Goal: Find specific page/section: Find specific page/section

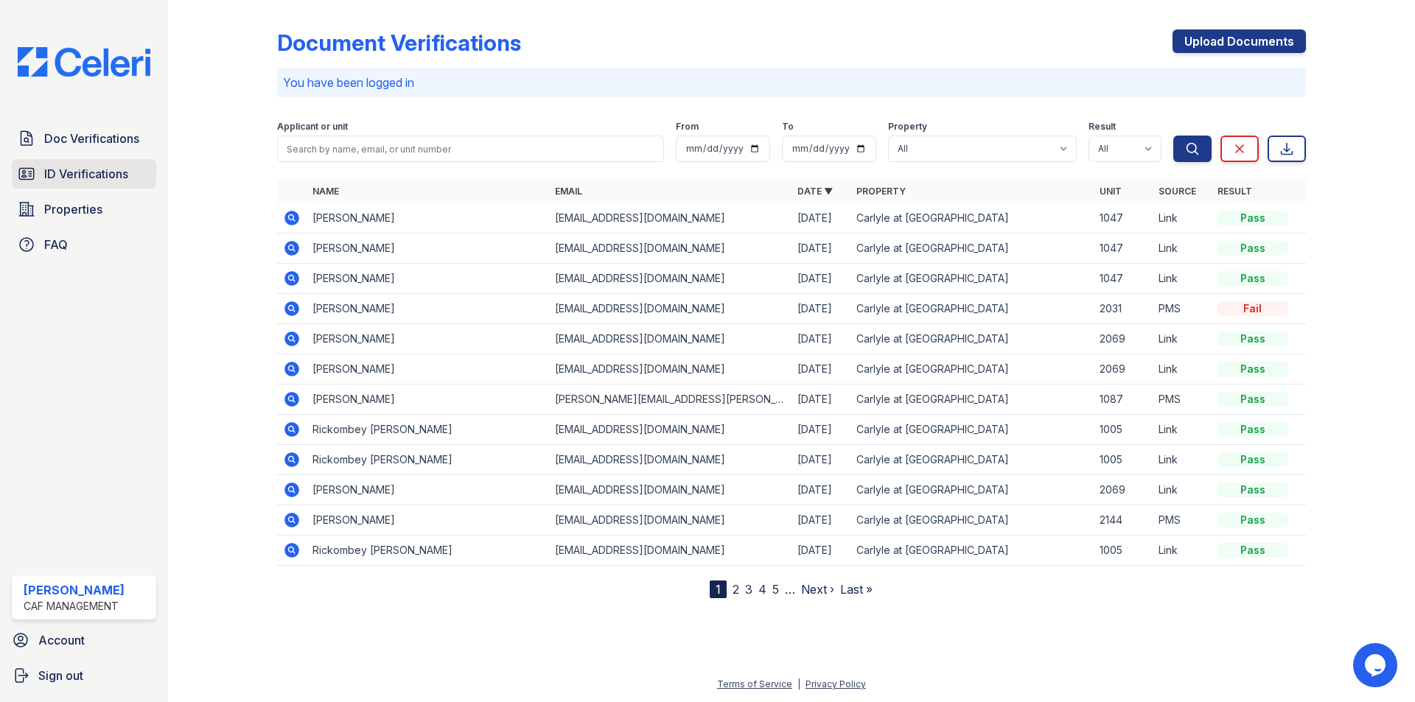
click at [116, 167] on span "ID Verifications" at bounding box center [86, 174] width 84 height 18
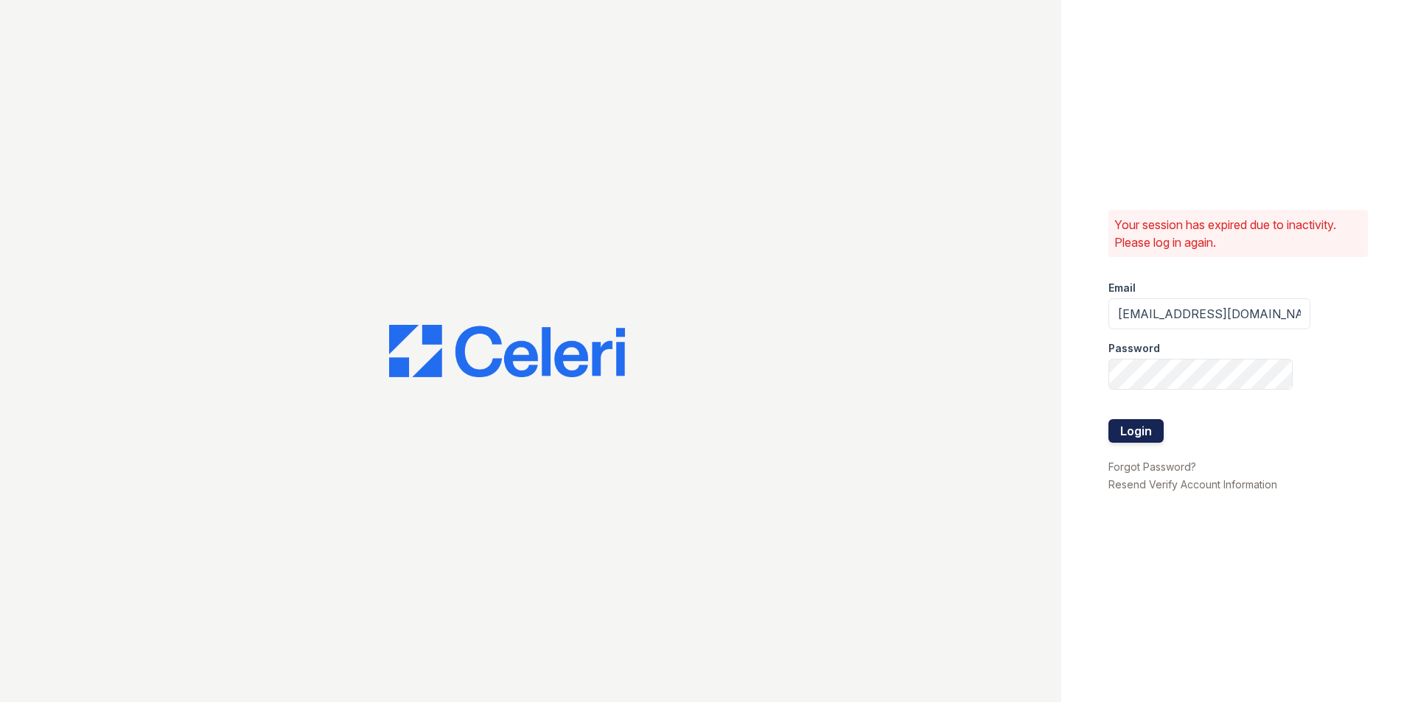
click at [1148, 430] on button "Login" at bounding box center [1136, 431] width 55 height 24
